Goal: Task Accomplishment & Management: Complete application form

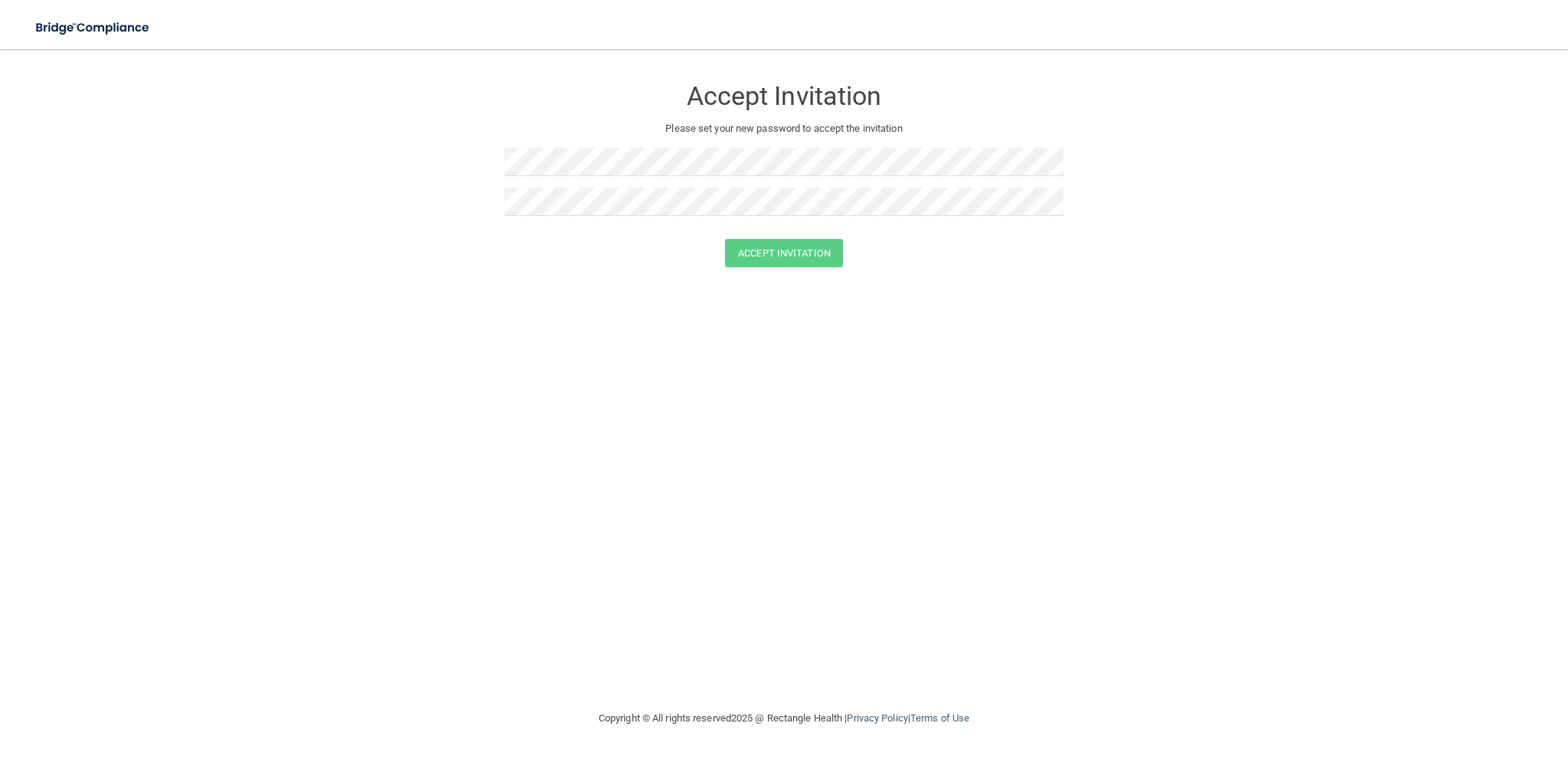
click at [820, 309] on div "Accept Invitation Please set your new password to accept the invitation Accept …" at bounding box center [783, 379] width 1507 height 630
click at [726, 239] on button "Accept Invitation" at bounding box center [784, 253] width 118 height 28
click at [815, 283] on button "Accept Invitation" at bounding box center [784, 276] width 118 height 28
click at [561, 229] on div "Token is invalid or blank." at bounding box center [784, 245] width 559 height 34
click at [726, 261] on button "Accept Invitation" at bounding box center [784, 276] width 118 height 28
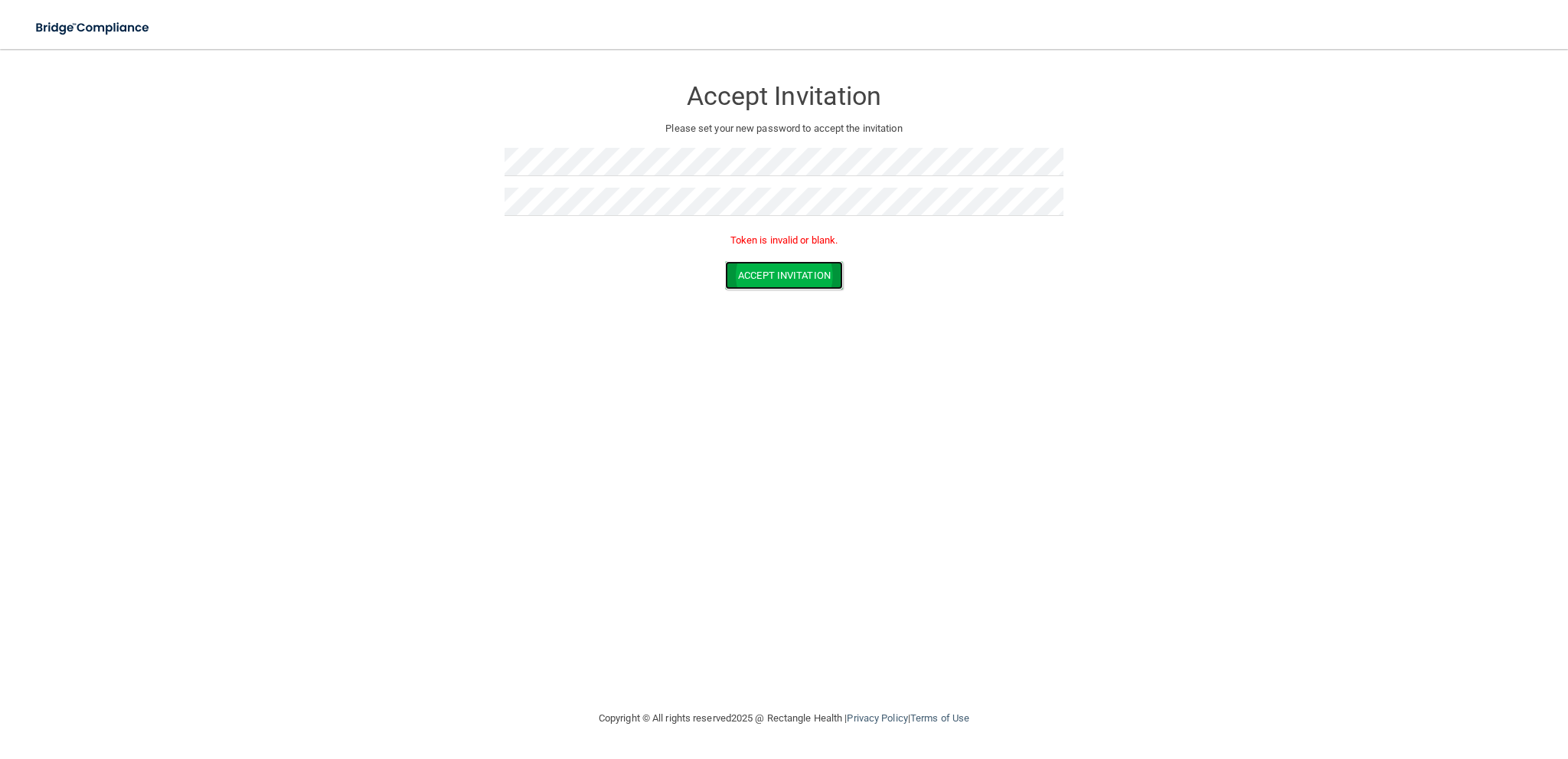
click at [787, 276] on button "Accept Invitation" at bounding box center [784, 276] width 118 height 28
click at [783, 282] on button "Accept Invitation" at bounding box center [784, 276] width 118 height 28
click at [789, 278] on button "Accept Invitation" at bounding box center [784, 276] width 118 height 28
click at [726, 239] on button "Accept Invitation" at bounding box center [784, 253] width 118 height 28
click at [825, 269] on button "Accept Invitation" at bounding box center [784, 276] width 118 height 28
